Goal: Information Seeking & Learning: Check status

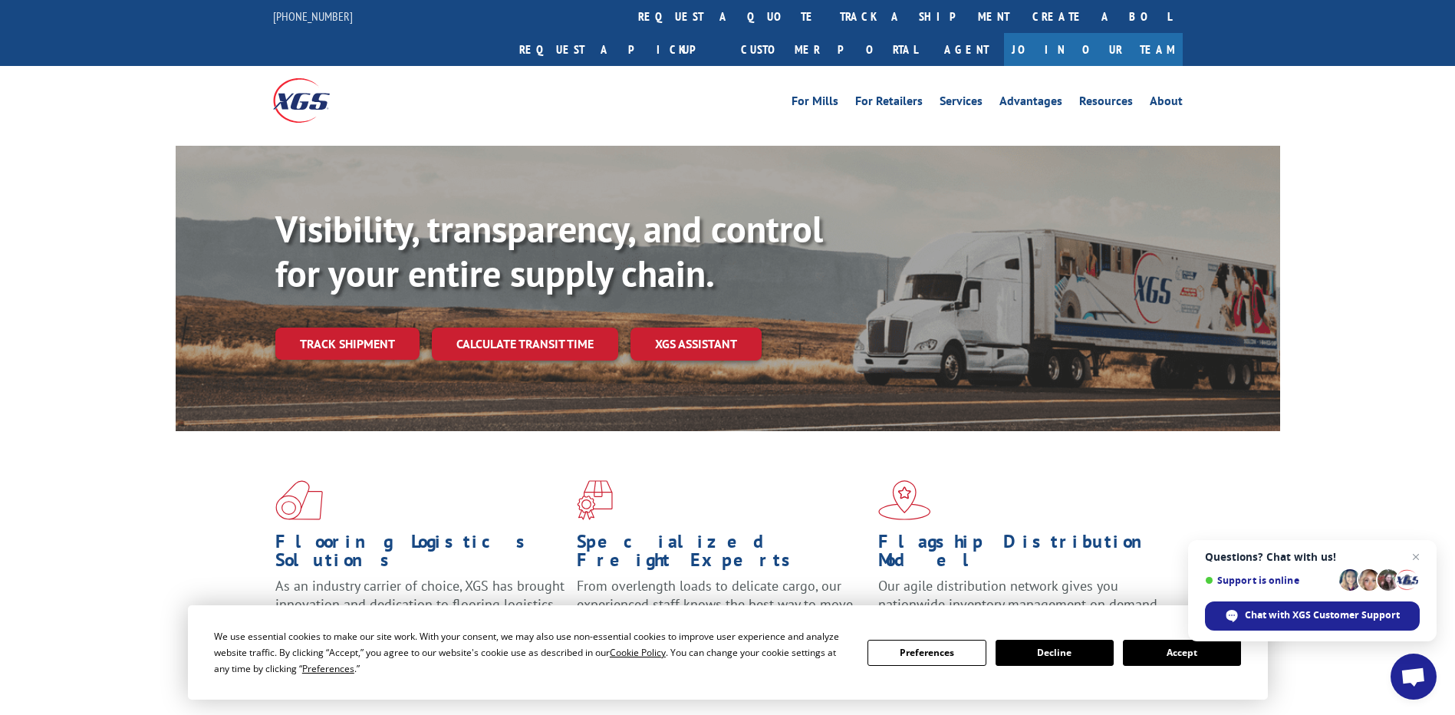
click at [1416, 677] on span "Open chat" at bounding box center [1413, 677] width 25 height 21
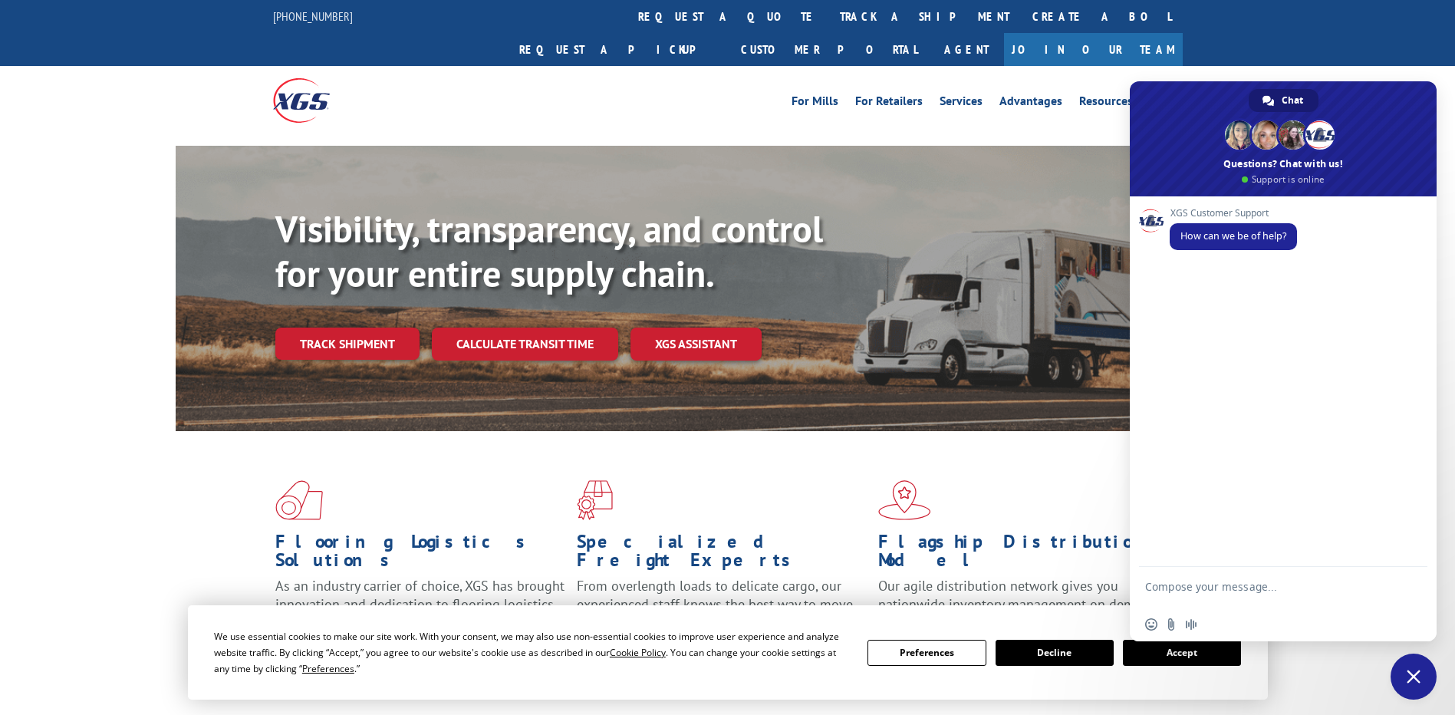
click at [1037, 269] on div "Visibility, transparency, and control for your entire supply chain. Track shipm…" at bounding box center [777, 314] width 1005 height 214
click at [829, 19] on link "track a shipment" at bounding box center [925, 16] width 193 height 33
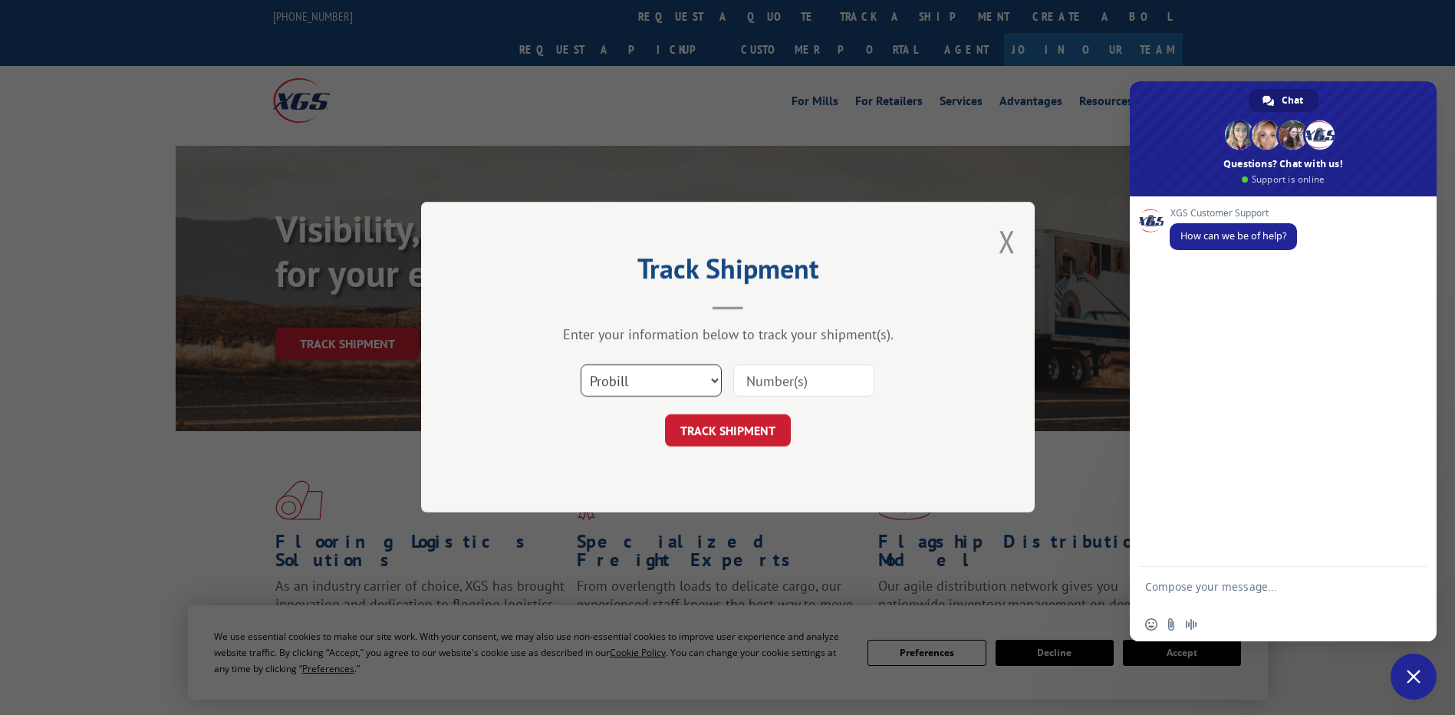
click at [700, 381] on select "Select category... Probill BOL PO" at bounding box center [651, 381] width 141 height 32
select select "bol"
click at [581, 365] on select "Select category... Probill BOL PO" at bounding box center [651, 381] width 141 height 32
click at [707, 384] on select "Select category... Probill BOL PO" at bounding box center [651, 381] width 141 height 32
click at [777, 386] on input at bounding box center [803, 381] width 141 height 32
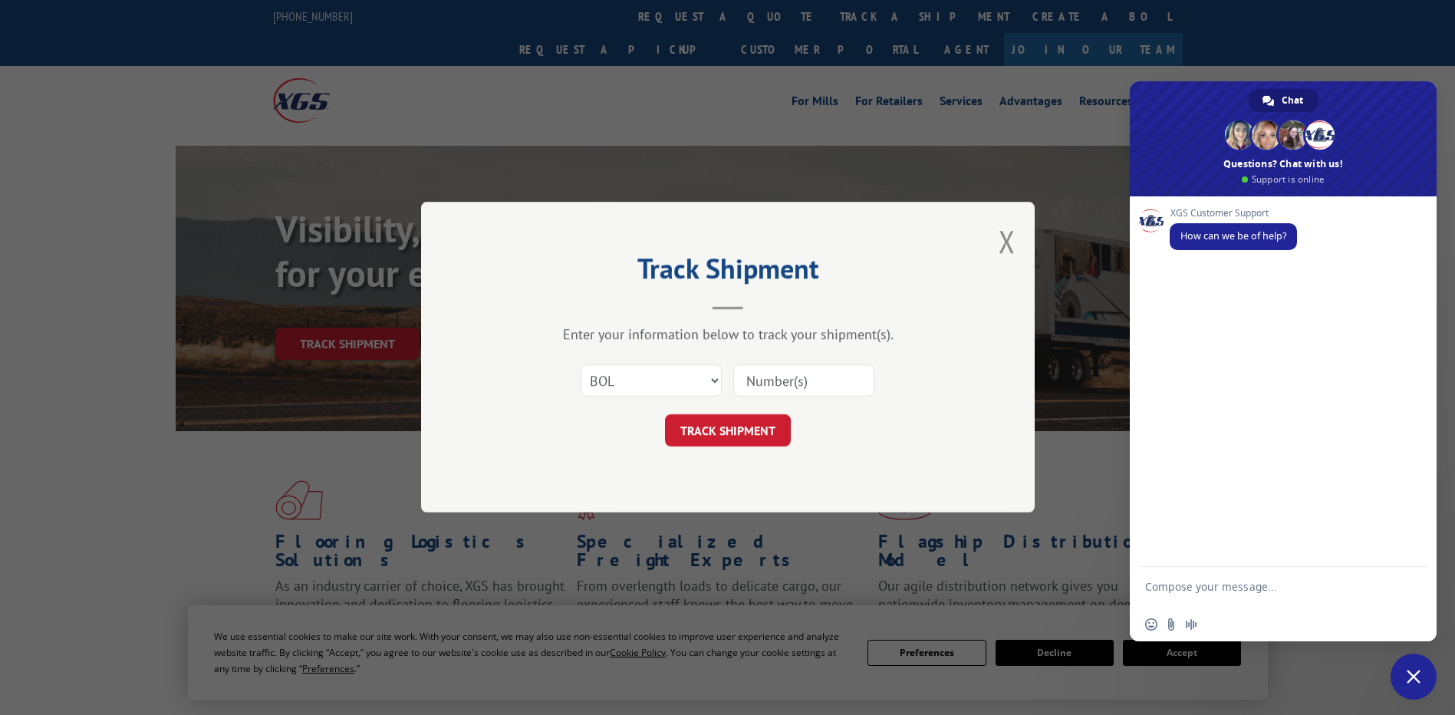
paste input "531357648"
type input "531357648"
click at [763, 433] on button "TRACK SHIPMENT" at bounding box center [728, 431] width 126 height 32
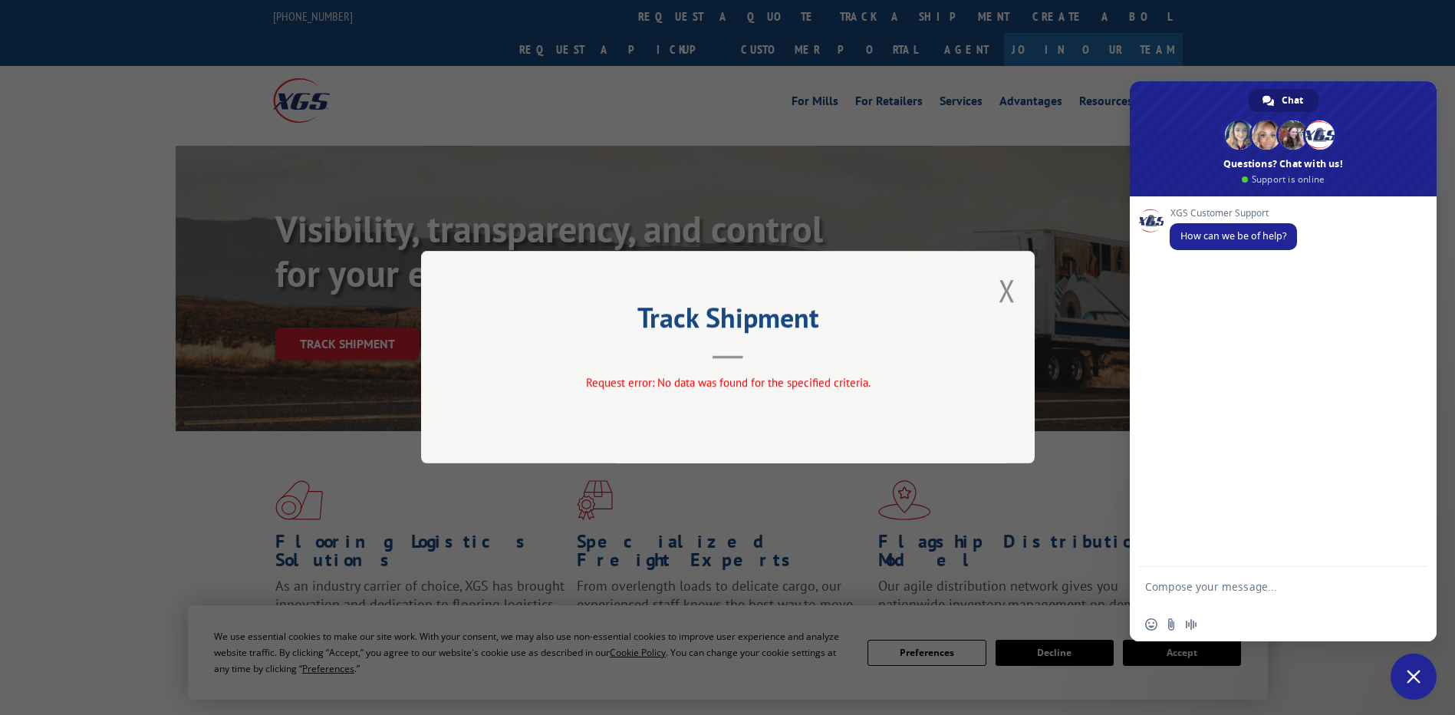
click at [1000, 298] on button "Close modal" at bounding box center [1007, 290] width 17 height 41
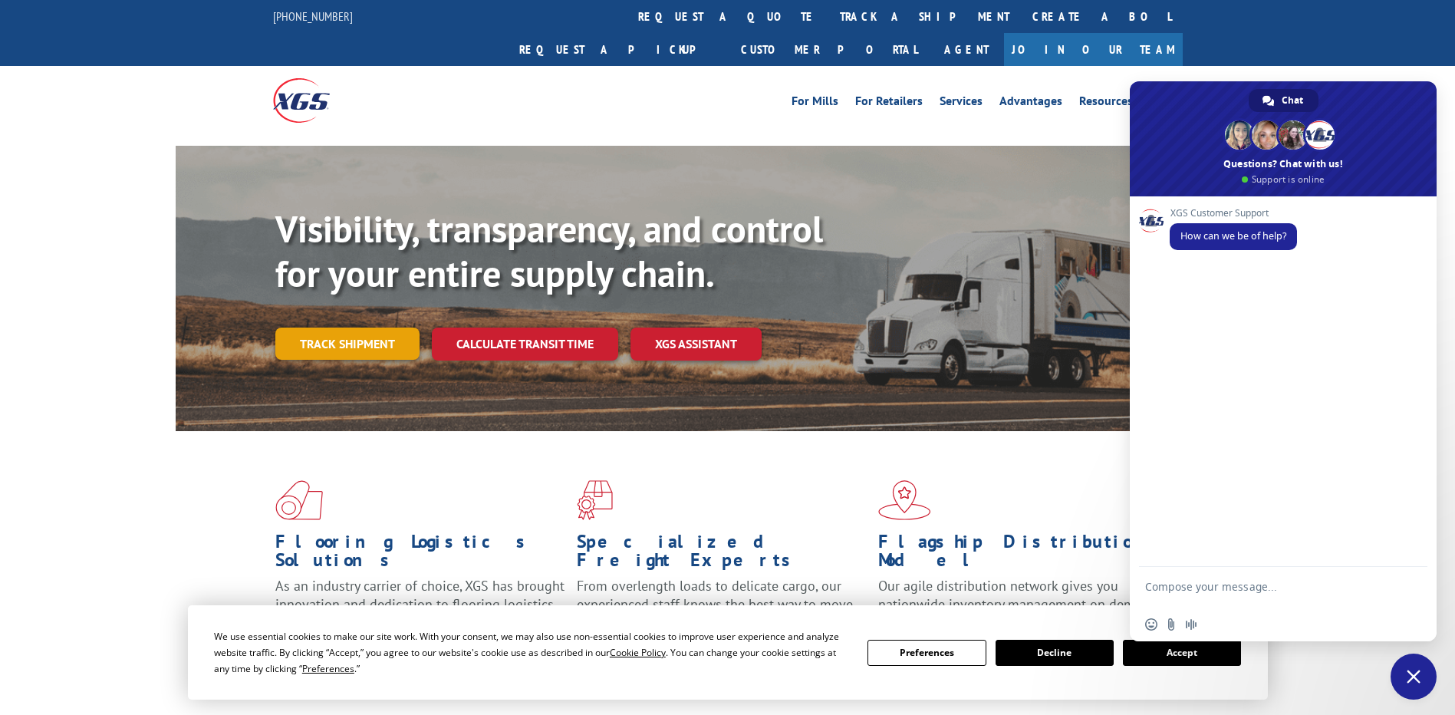
click at [372, 328] on link "Track shipment" at bounding box center [347, 344] width 144 height 32
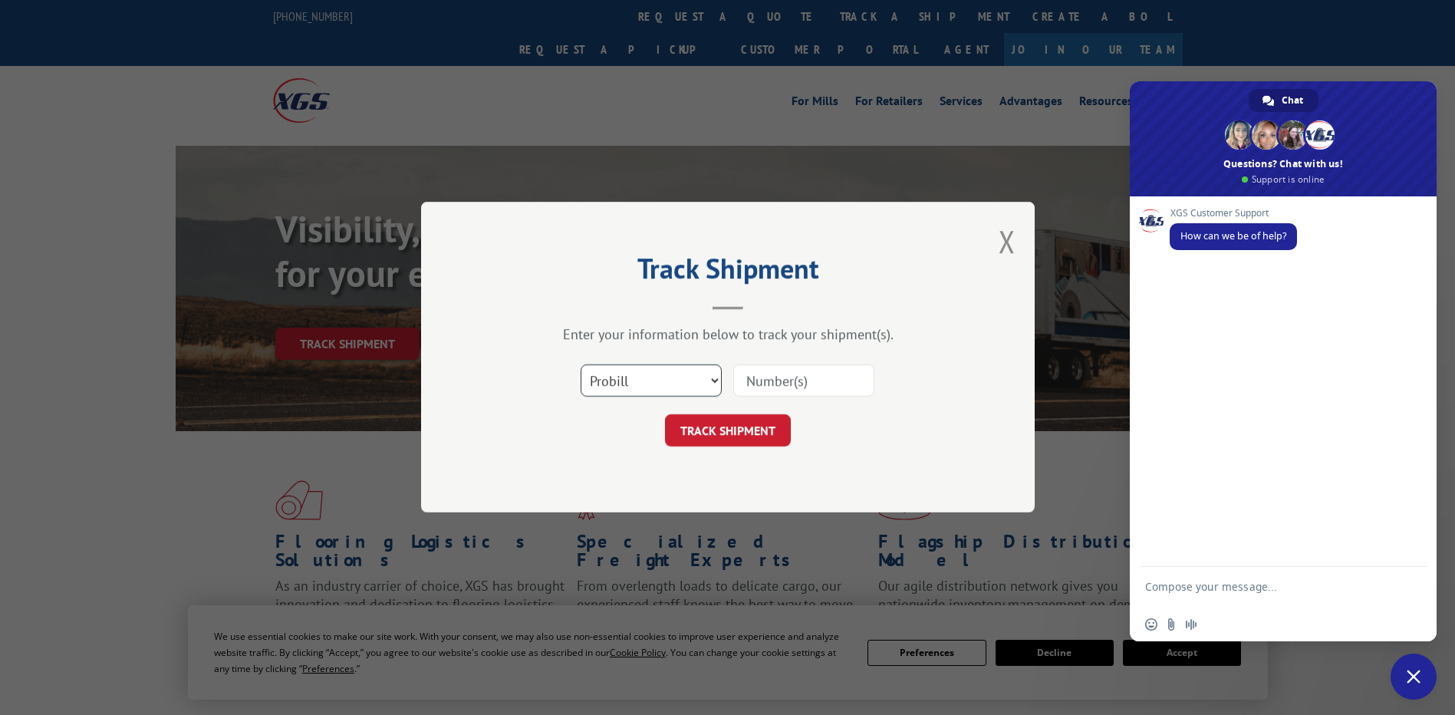
click at [710, 390] on select "Select category... Probill BOL PO" at bounding box center [651, 381] width 141 height 32
click at [581, 365] on select "Select category... Probill BOL PO" at bounding box center [651, 381] width 141 height 32
click at [780, 384] on input at bounding box center [803, 381] width 141 height 32
paste input "531357648"
type input "531357648"
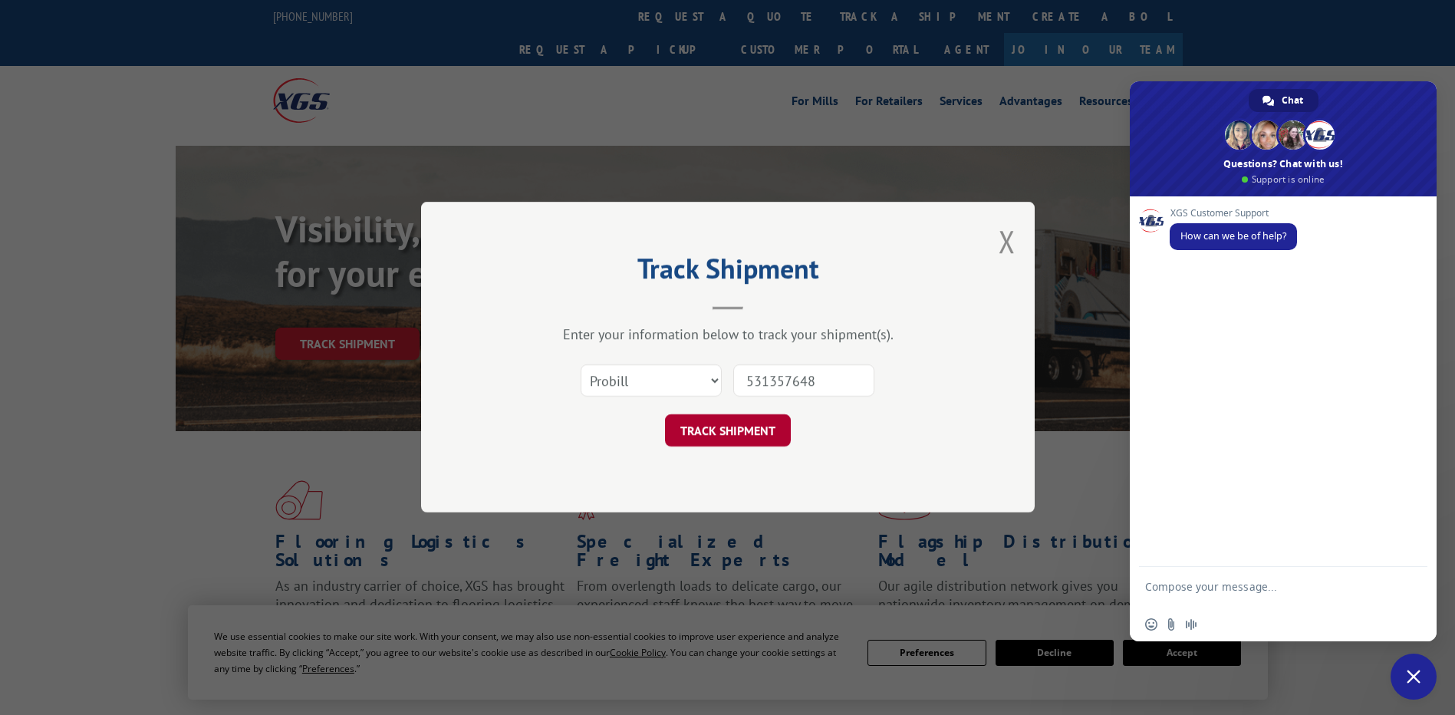
click at [750, 428] on button "TRACK SHIPMENT" at bounding box center [728, 431] width 126 height 32
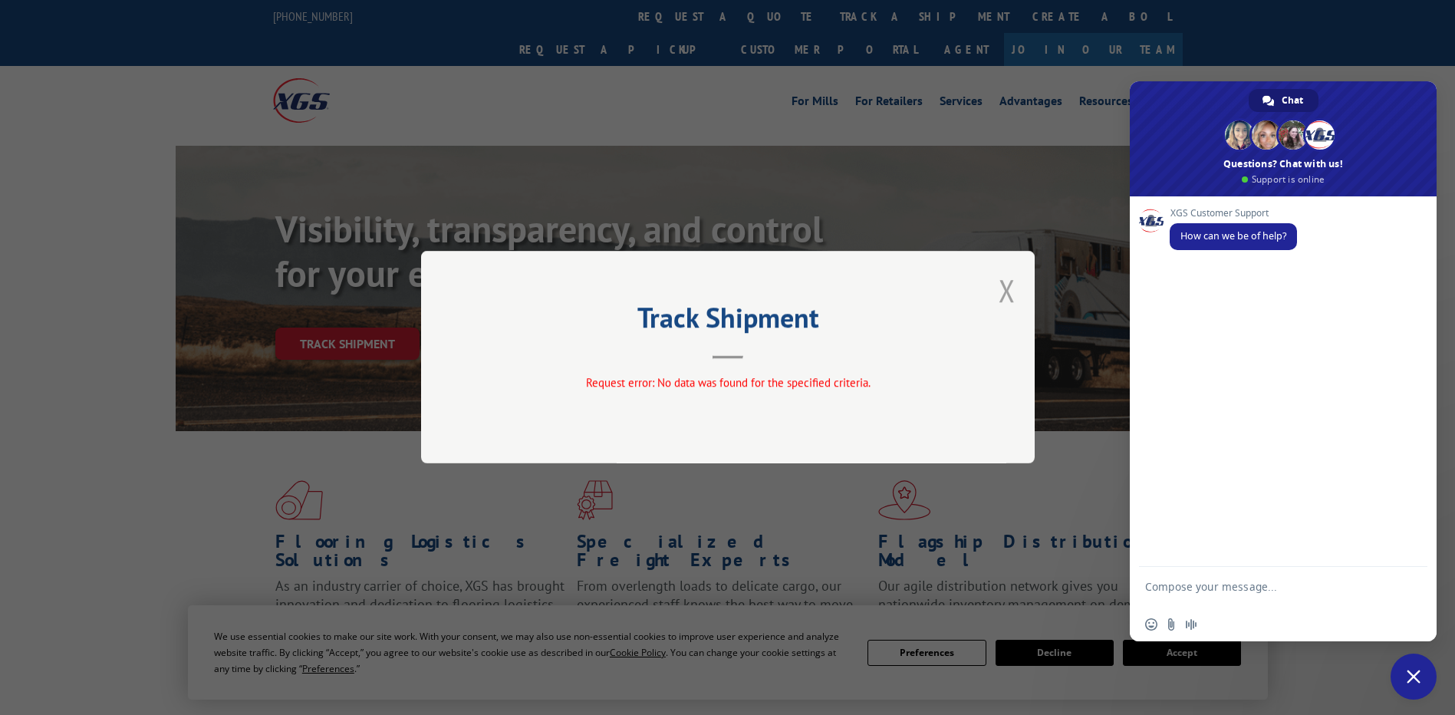
click at [1014, 290] on button "Close modal" at bounding box center [1007, 290] width 17 height 41
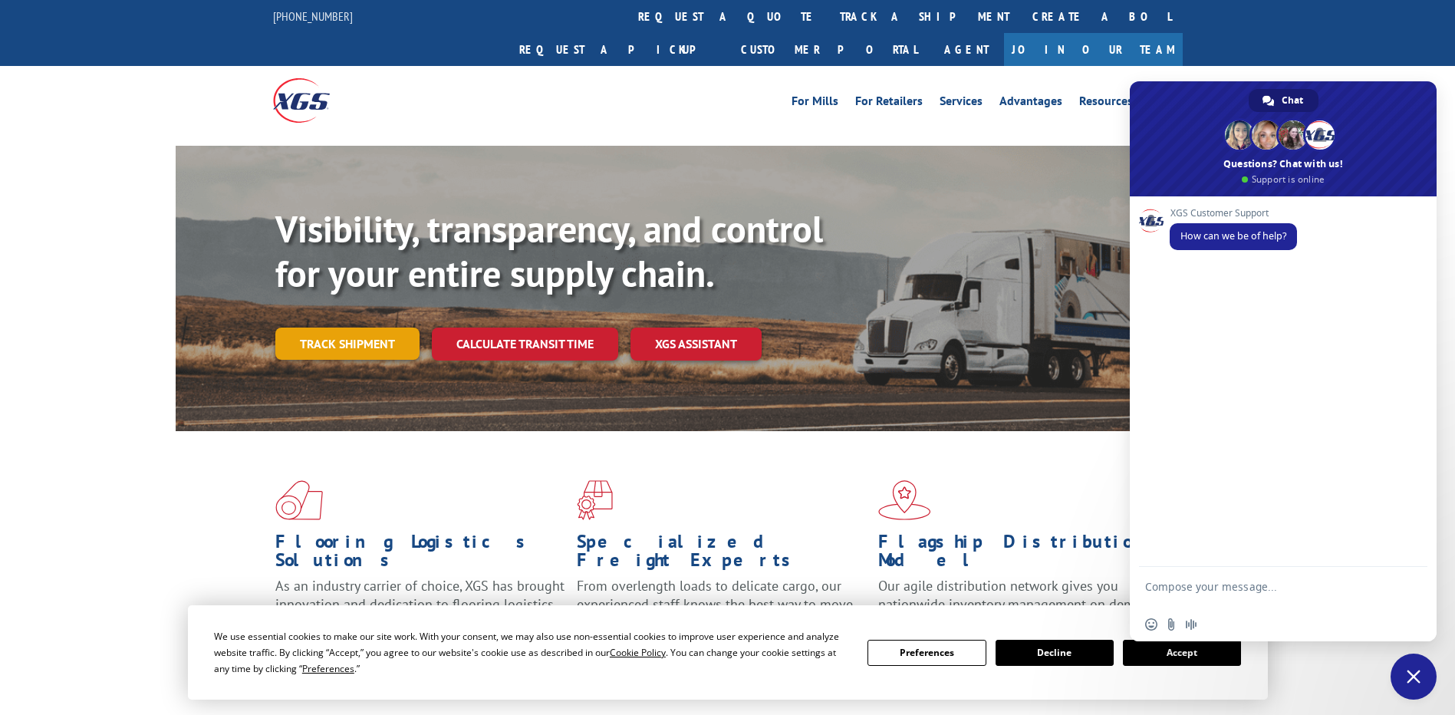
click at [360, 328] on link "Track shipment" at bounding box center [347, 344] width 144 height 32
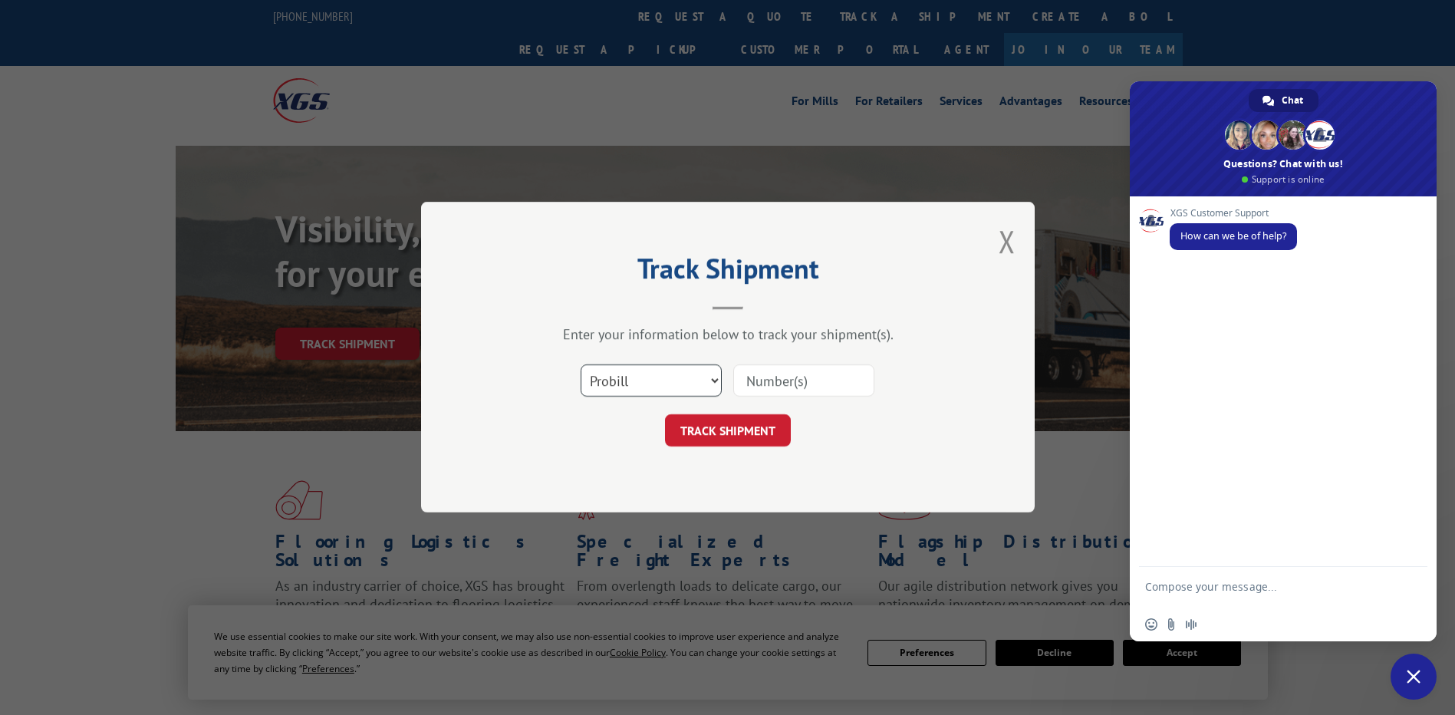
click at [638, 393] on select "Select category... Probill BOL PO" at bounding box center [651, 381] width 141 height 32
select select "po"
click at [581, 365] on select "Select category... Probill BOL PO" at bounding box center [651, 381] width 141 height 32
click at [780, 387] on input at bounding box center [803, 381] width 141 height 32
paste input "531357648"
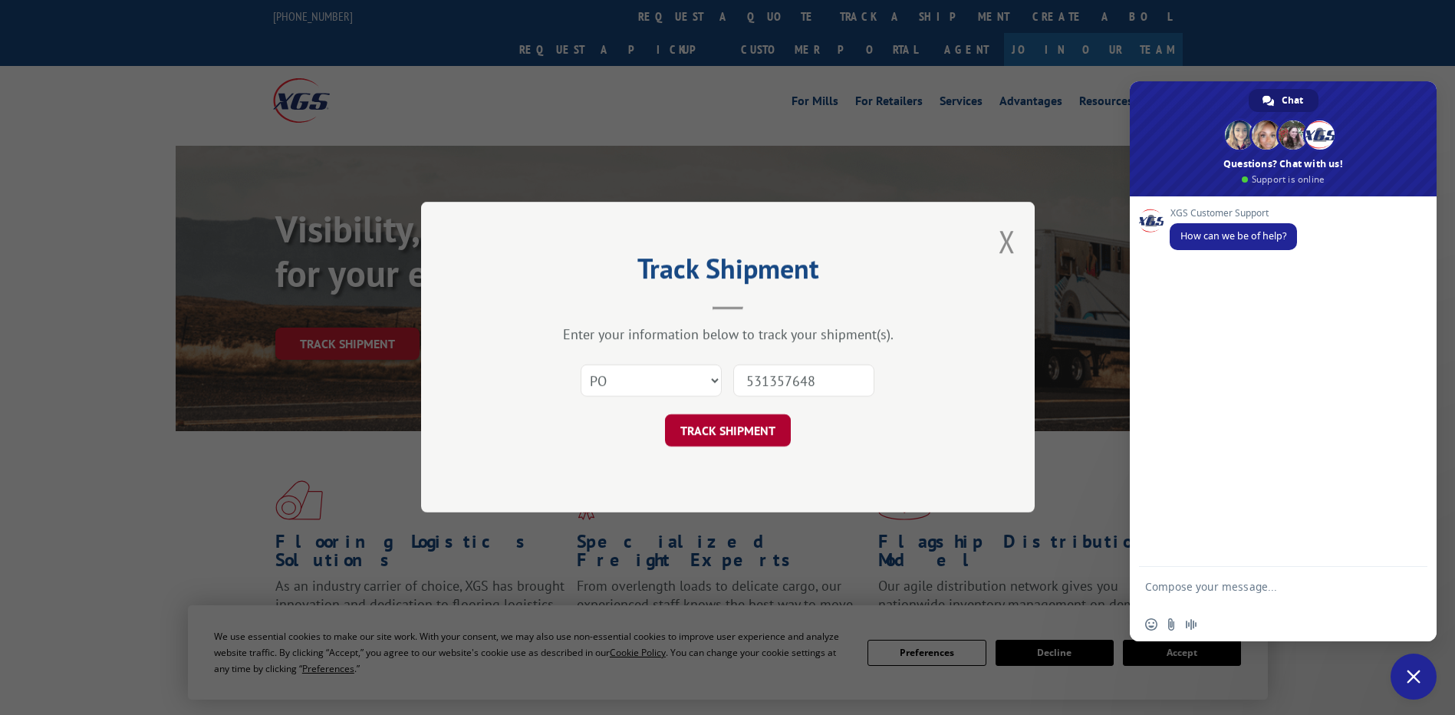
type input "531357648"
click at [766, 431] on button "TRACK SHIPMENT" at bounding box center [728, 431] width 126 height 32
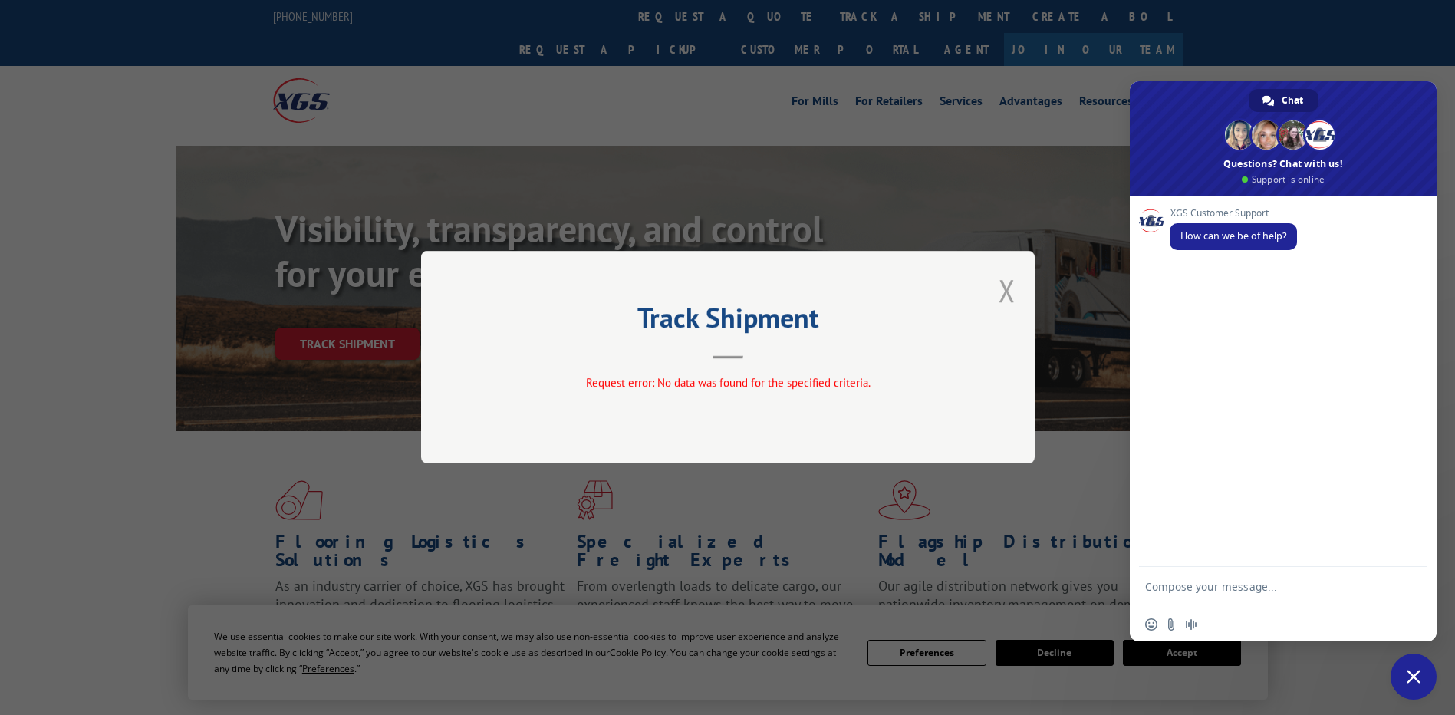
click at [1012, 285] on button "Close modal" at bounding box center [1007, 290] width 17 height 41
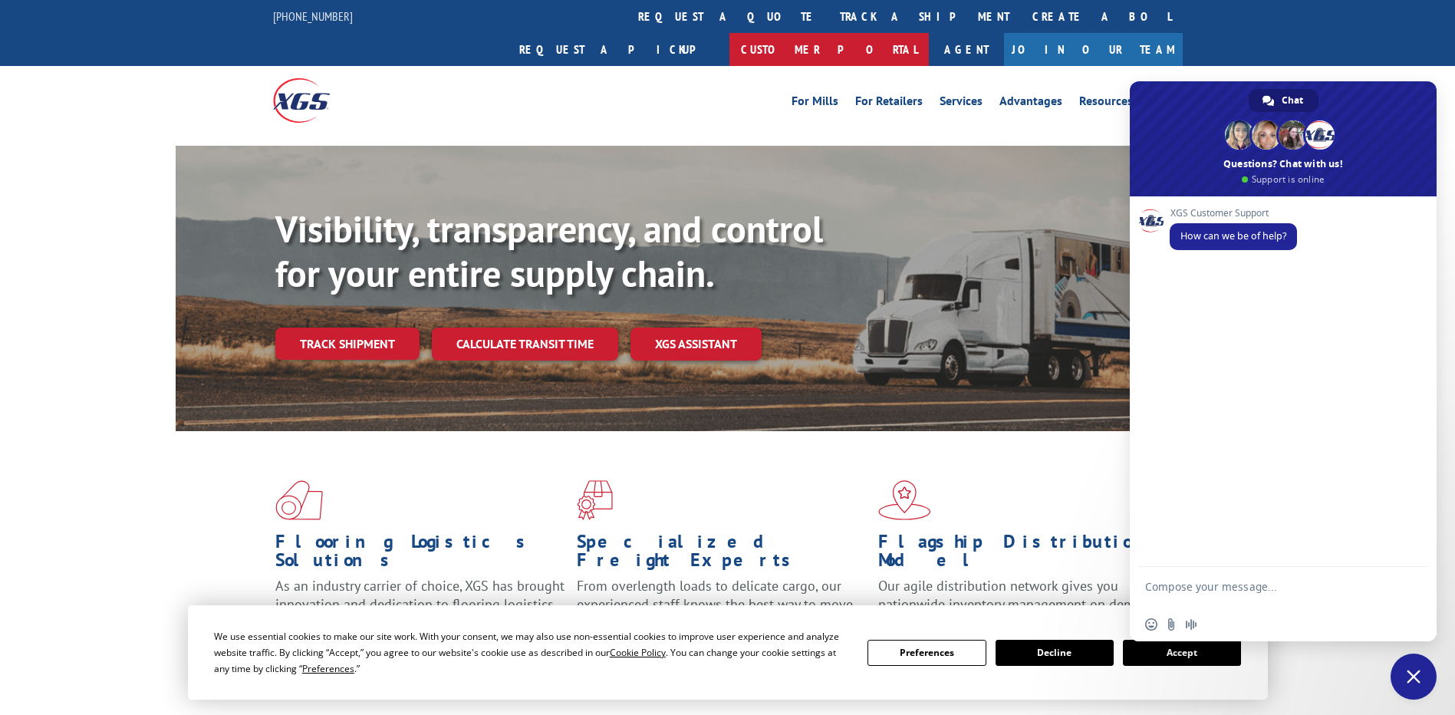
click at [929, 33] on link "Customer Portal" at bounding box center [829, 49] width 199 height 33
click at [1288, 598] on textarea "Compose your message..." at bounding box center [1266, 594] width 242 height 28
click at [1244, 586] on textarea "Compose your message..." at bounding box center [1266, 594] width 242 height 28
paste textarea "531357648"
type textarea "531357648"
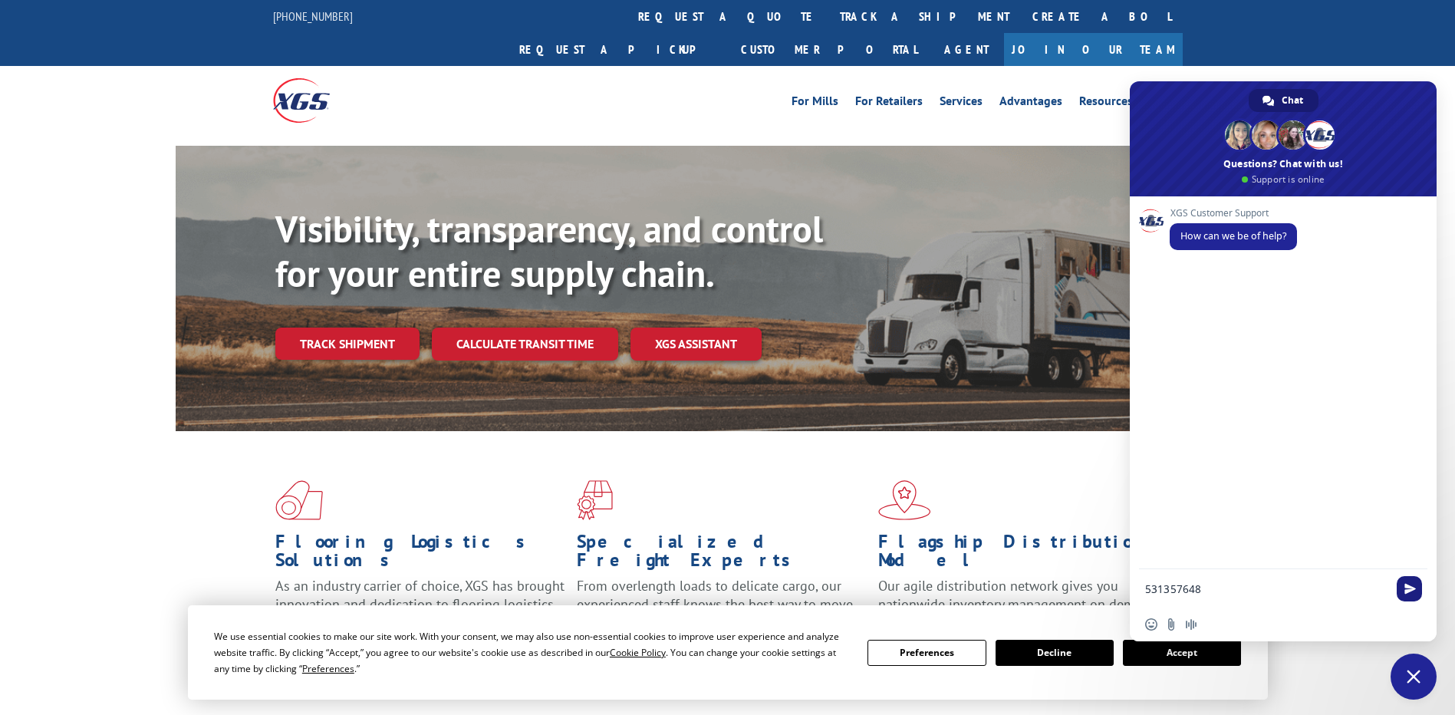
click at [1407, 588] on span "Send" at bounding box center [1411, 589] width 12 height 12
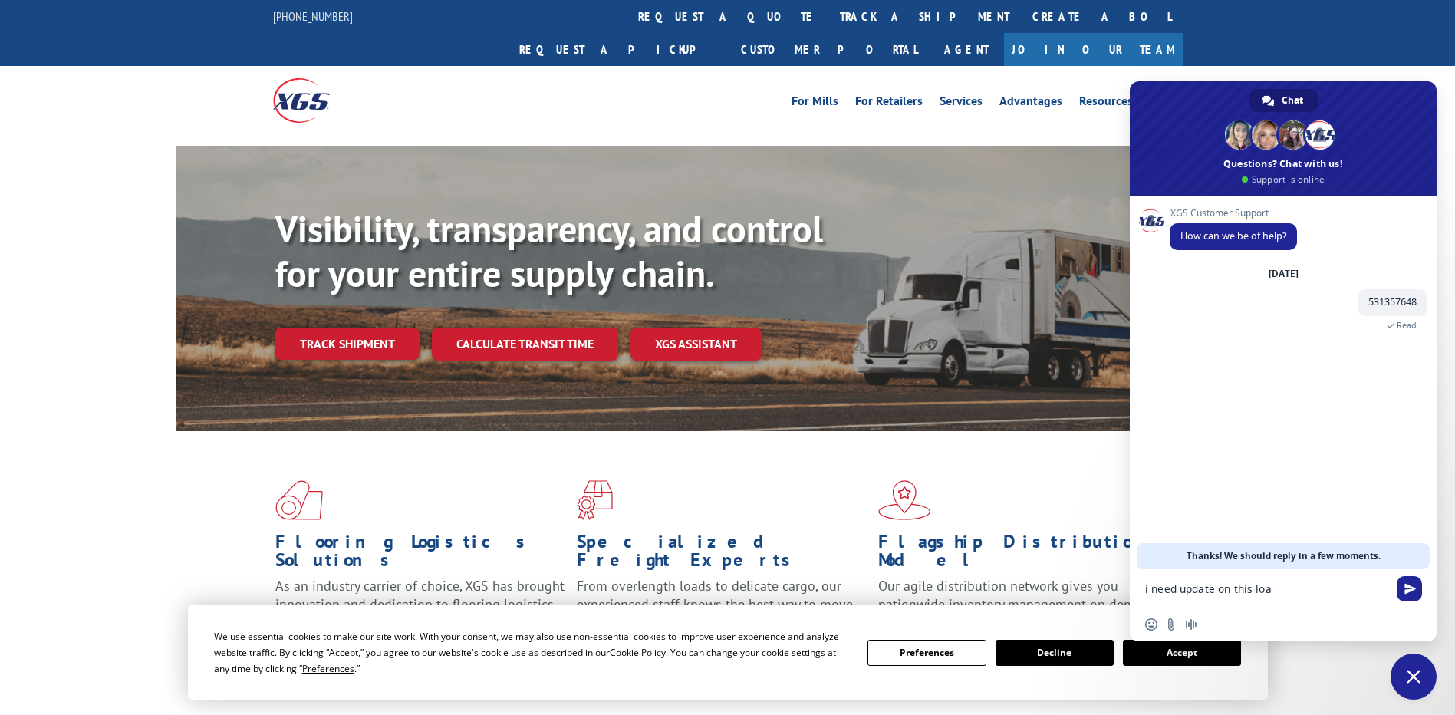
type textarea "i need update on this load"
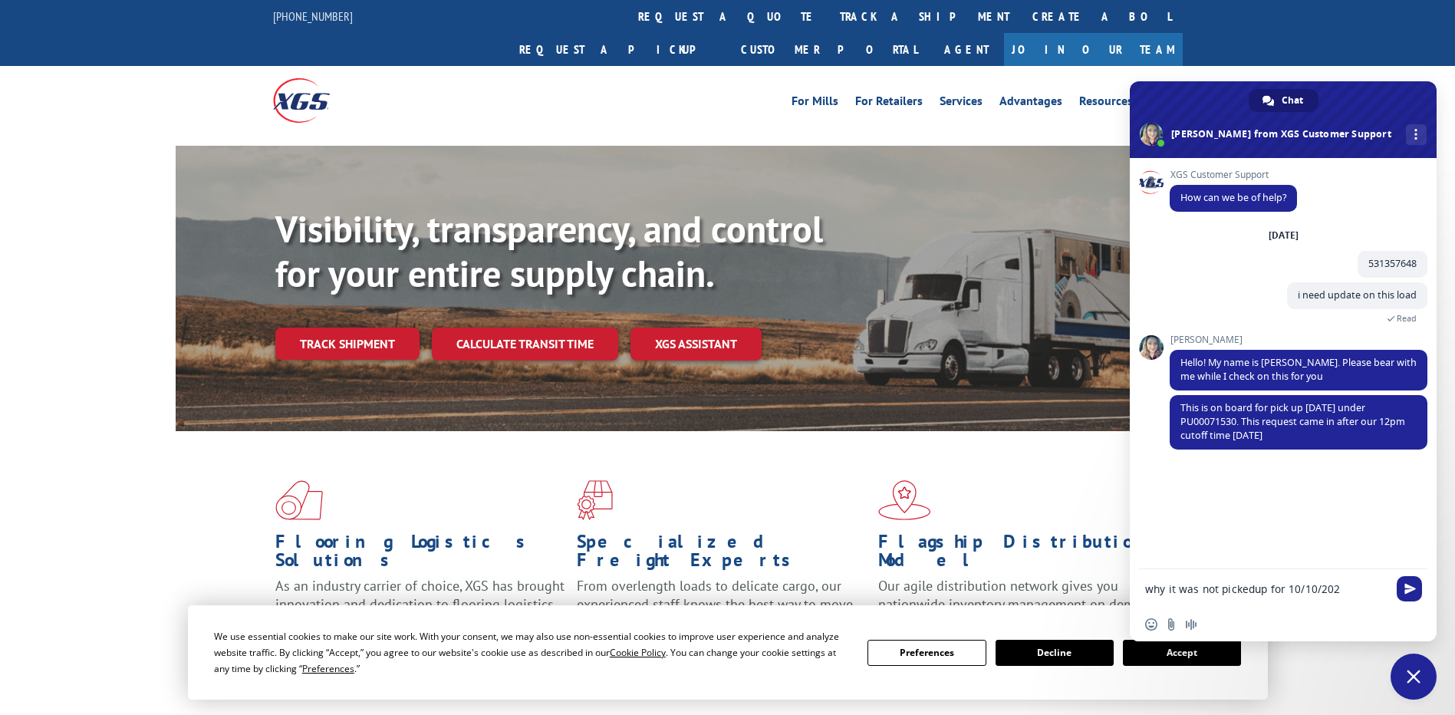
type textarea "why it was not pickedup for [DATE]"
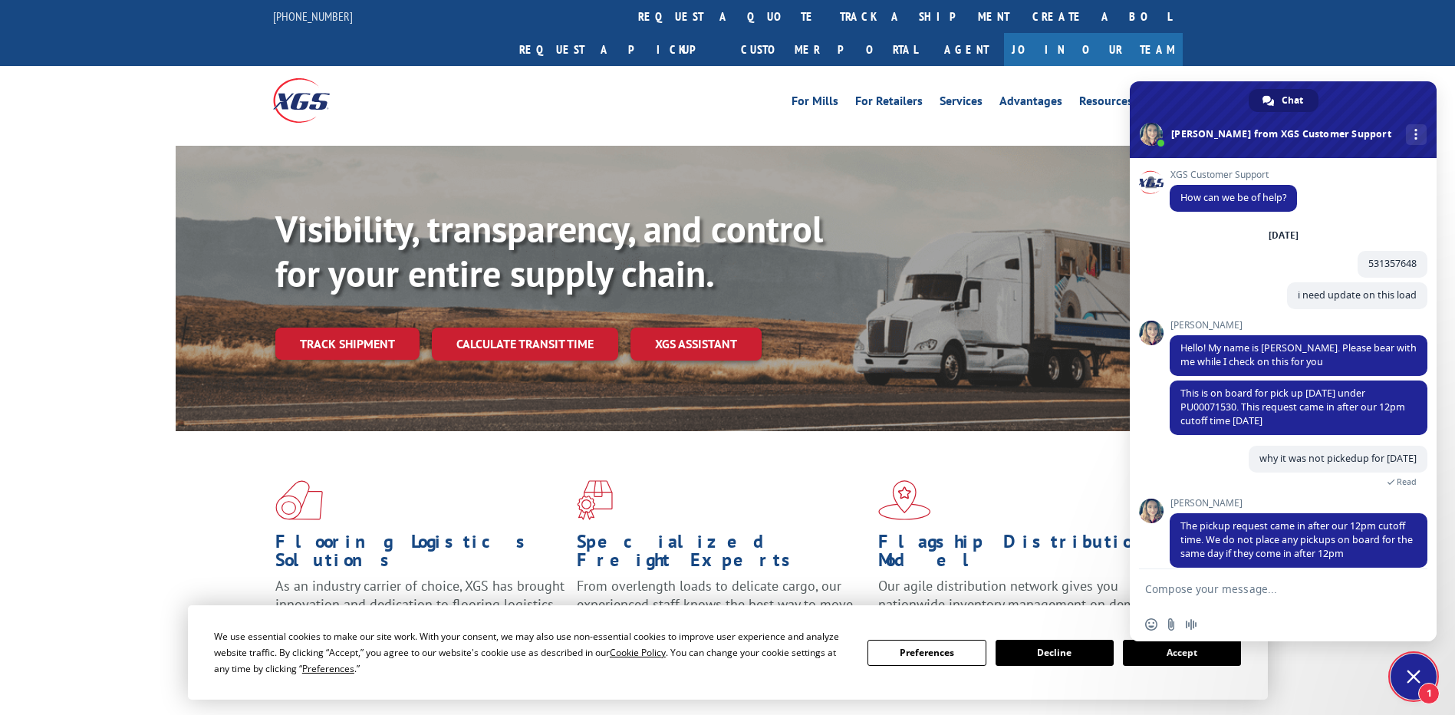
scroll to position [16, 0]
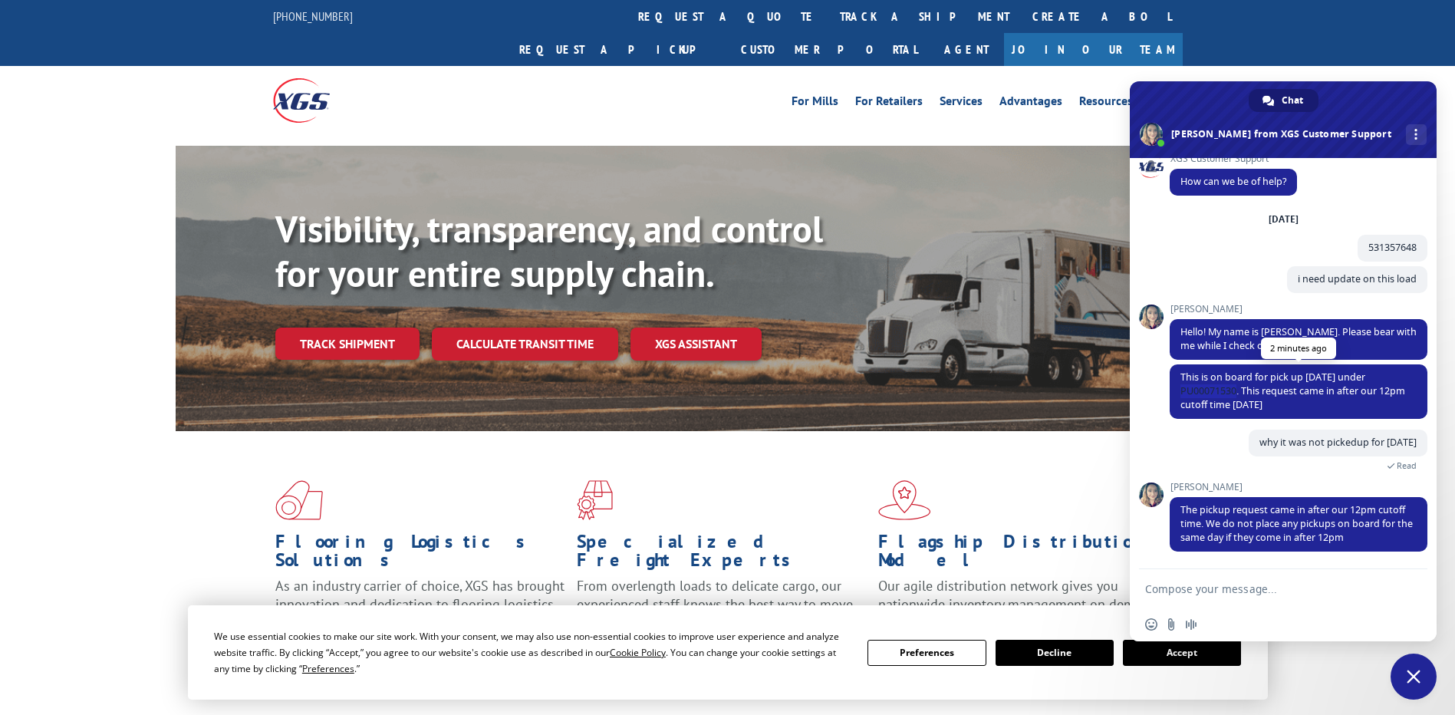
copy span "PU00071530."
drag, startPoint x: 1240, startPoint y: 388, endPoint x: 1178, endPoint y: 393, distance: 62.3
click at [1178, 393] on span "This is on board for pick up [DATE] under PU00071530. This request came in afte…" at bounding box center [1299, 391] width 258 height 54
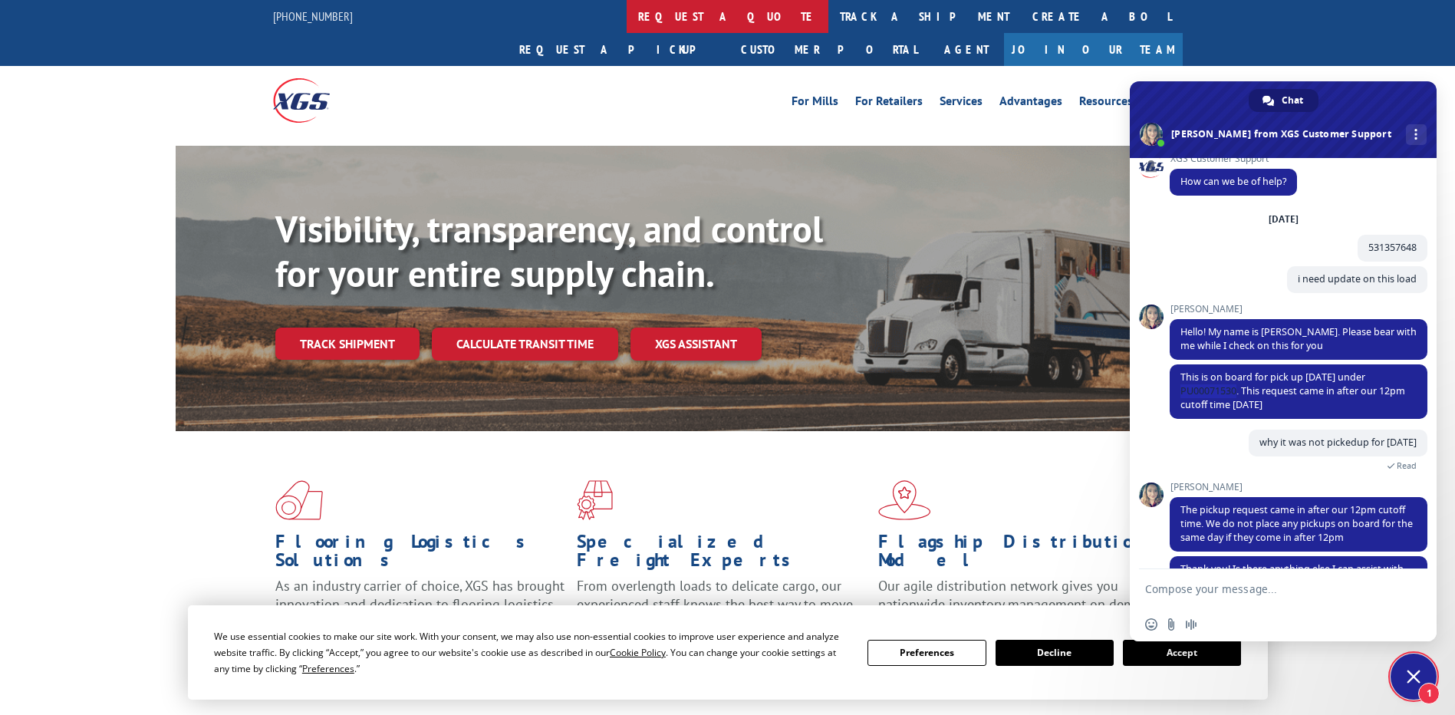
scroll to position [61, 0]
